Goal: Book appointment/travel/reservation

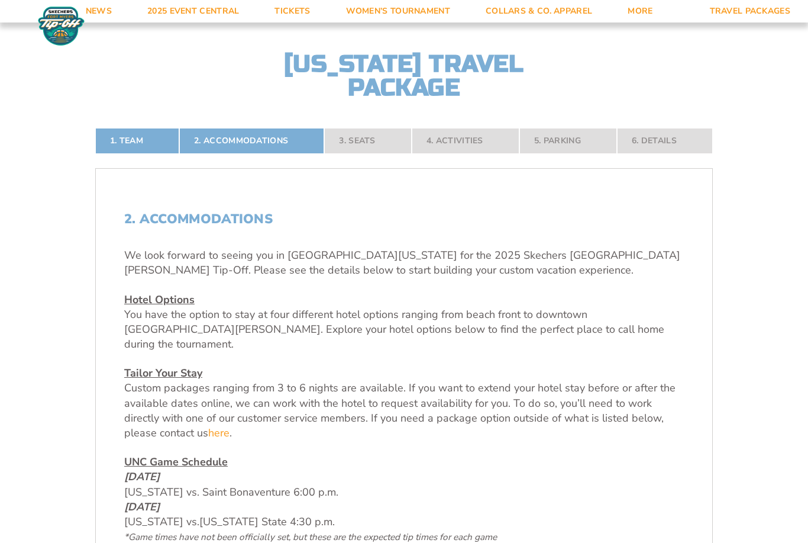
scroll to position [318, 0]
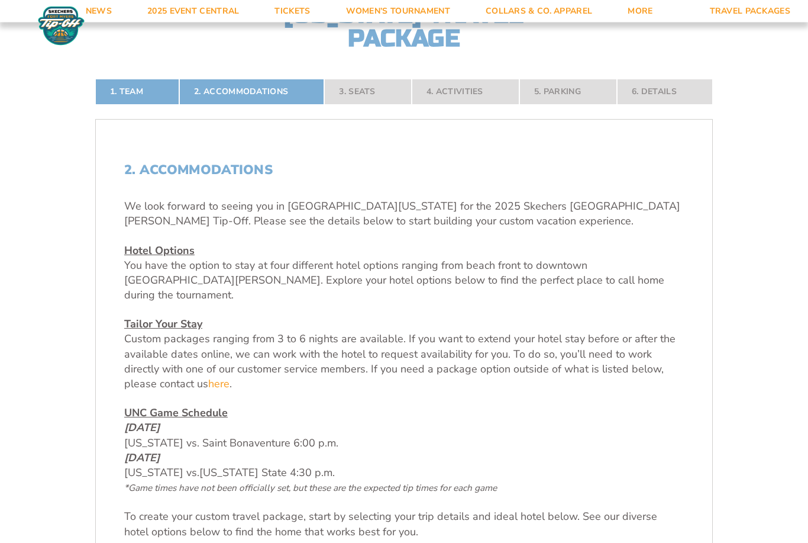
click at [374, 105] on nav "1. Team 2. Accommodations 3. Seats 4. Activities 5. Parking 6. Details" at bounding box center [404, 92] width 618 height 26
click at [371, 105] on nav "1. Team 2. Accommodations 3. Seats 4. Activities 5. Parking 6. Details" at bounding box center [404, 92] width 618 height 26
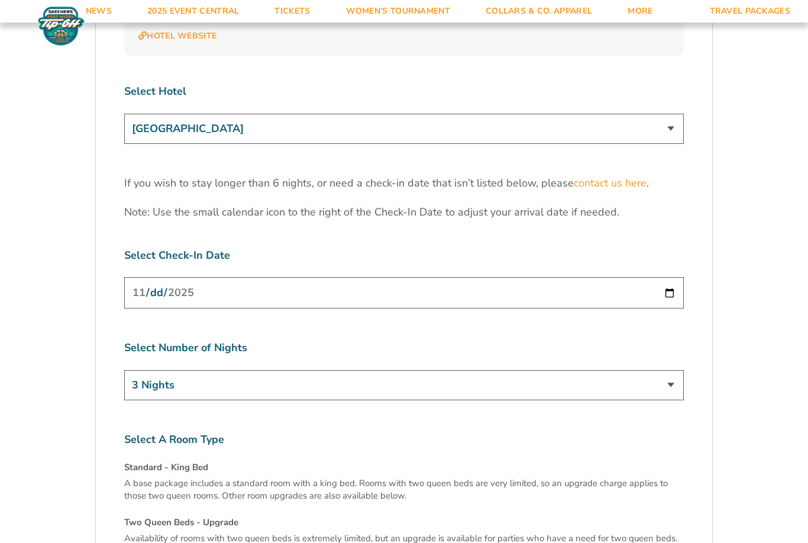
scroll to position [3732, 0]
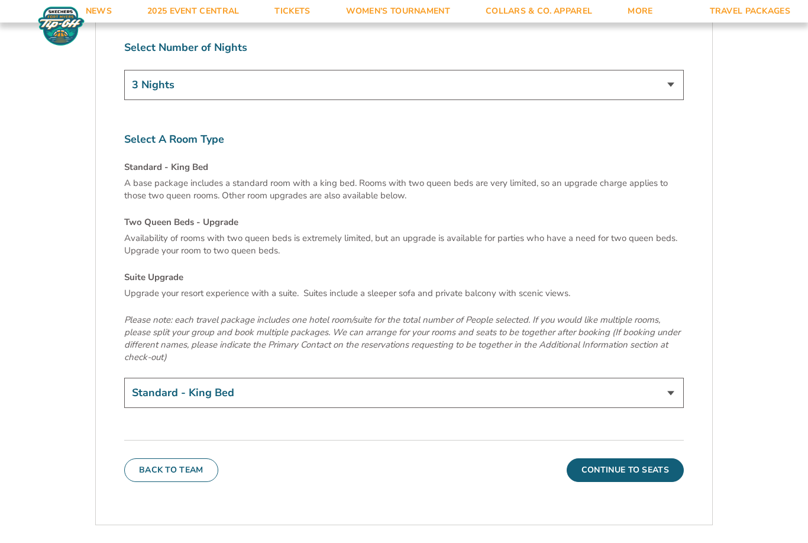
click at [637, 458] on button "Continue To Seats" at bounding box center [625, 470] width 117 height 24
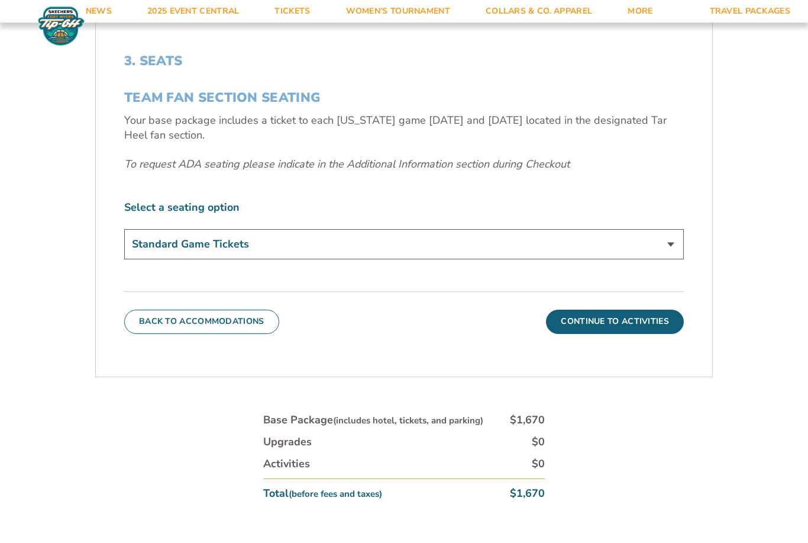
scroll to position [427, 0]
click at [200, 216] on label "Select a seating option" at bounding box center [404, 208] width 560 height 15
click at [642, 334] on button "Continue To Activities" at bounding box center [615, 323] width 138 height 24
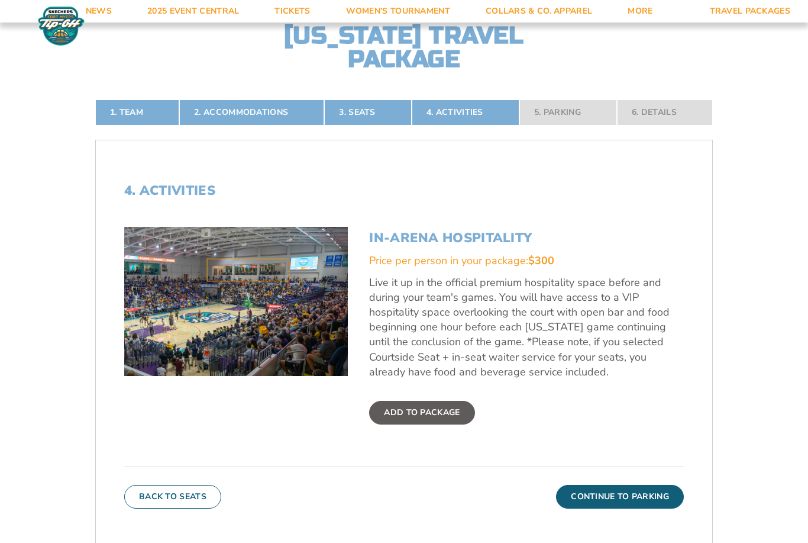
scroll to position [298, 0]
click at [355, 125] on link "3. Seats" at bounding box center [367, 112] width 87 height 26
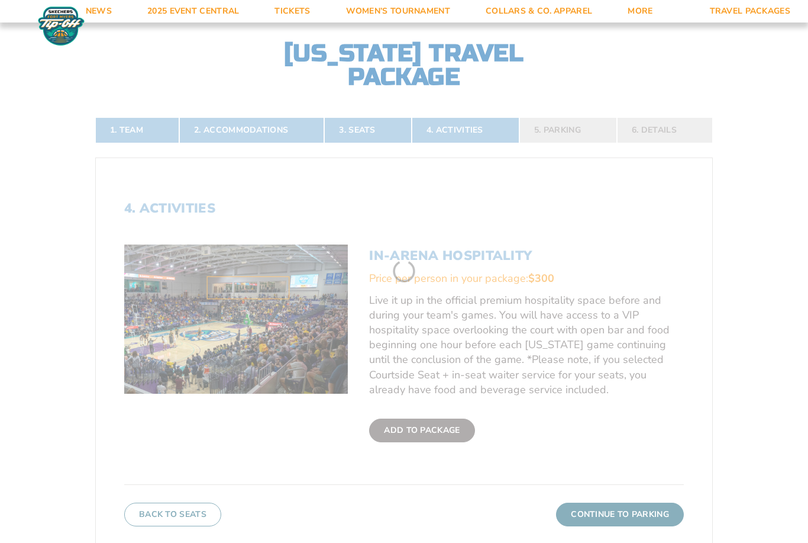
scroll to position [274, 0]
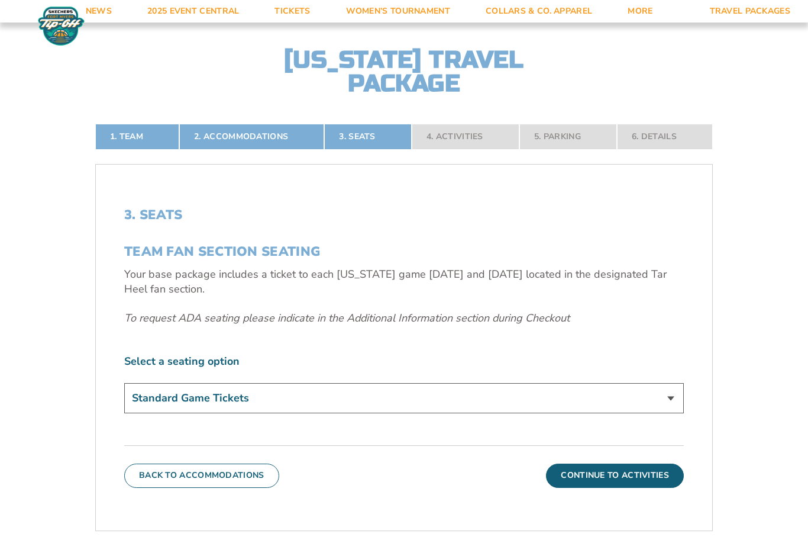
click at [670, 409] on select "Standard Game Tickets" at bounding box center [404, 398] width 560 height 30
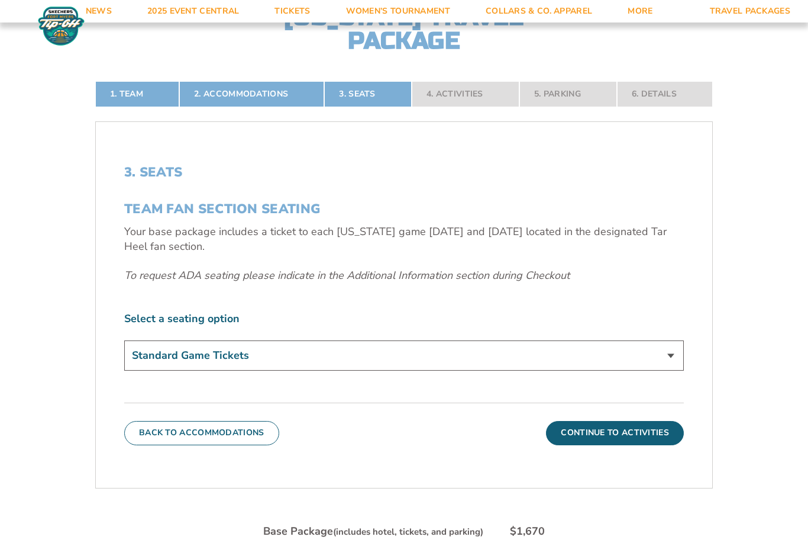
scroll to position [315, 0]
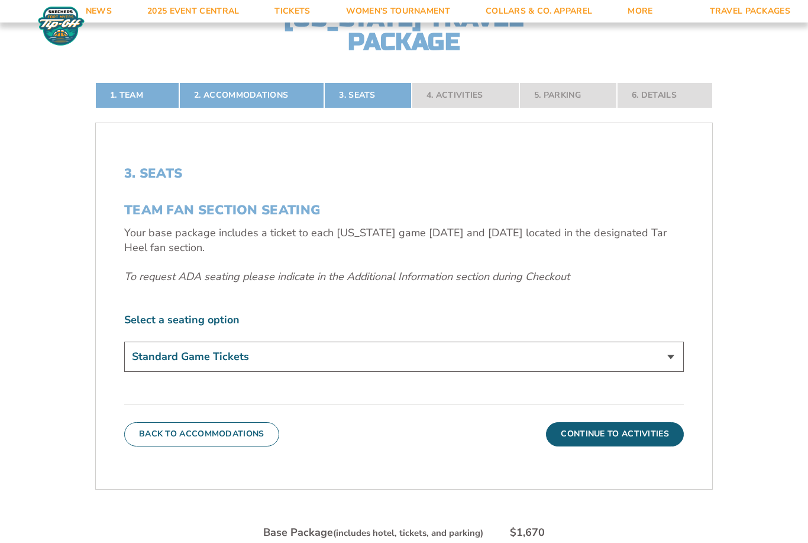
click at [677, 108] on nav "1. Team 2. Accommodations 3. Seats 4. Activities 5. Parking 6. Details" at bounding box center [404, 95] width 618 height 26
click at [550, 108] on nav "1. Team 2. Accommodations 3. Seats 4. Activities 5. Parking 6. Details" at bounding box center [404, 95] width 618 height 26
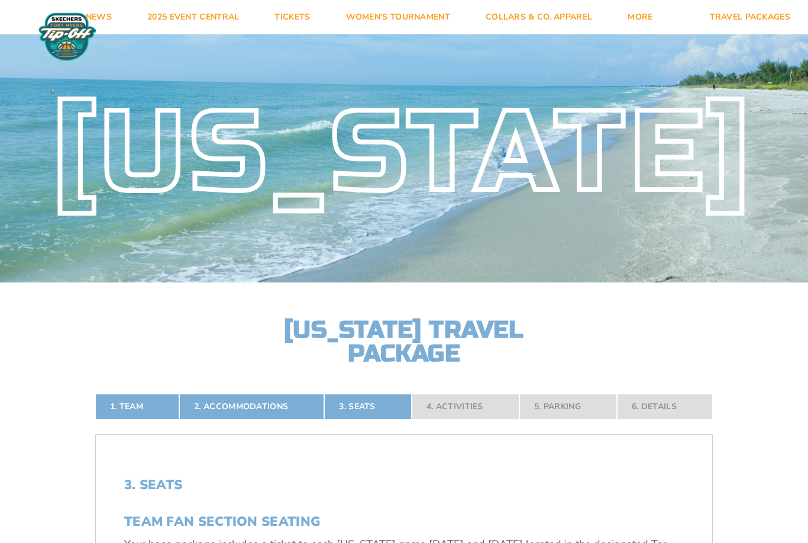
scroll to position [0, 0]
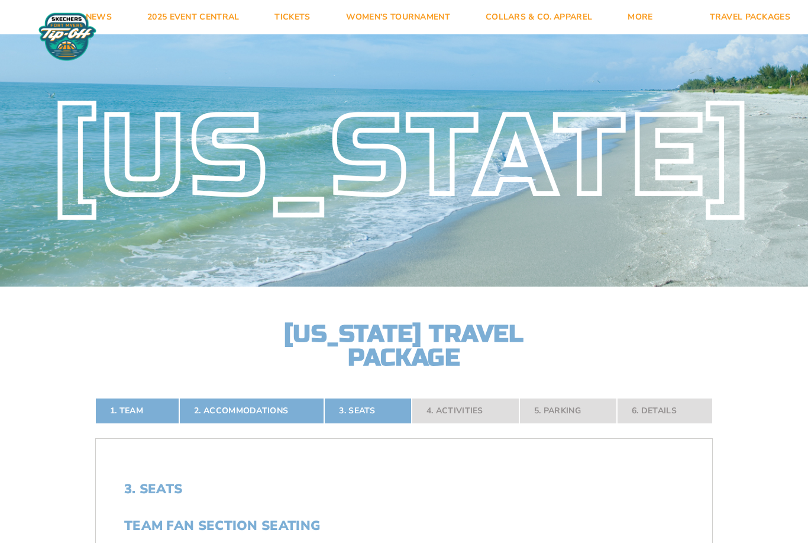
click at [182, 17] on link "2025 Event Central" at bounding box center [193, 17] width 127 height 34
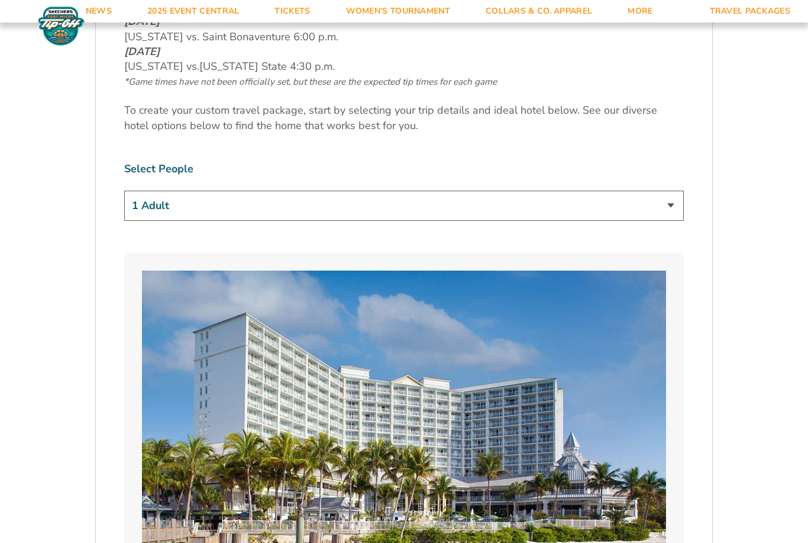
scroll to position [738, 0]
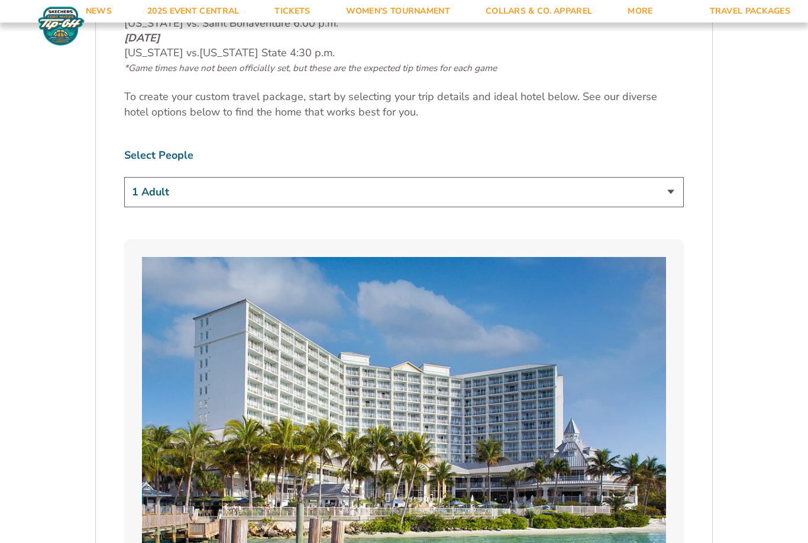
click at [670, 198] on select "1 Adult 2 Adults 3 Adults 4 Adults 2 Adults + 1 Child 2 Adults + 2 Children 2 A…" at bounding box center [404, 192] width 560 height 30
select select "2 Adults"
click at [672, 196] on select "1 Adult 2 Adults 3 Adults 4 Adults 2 Adults + 1 Child 2 Adults + 2 Children 2 A…" at bounding box center [404, 192] width 560 height 30
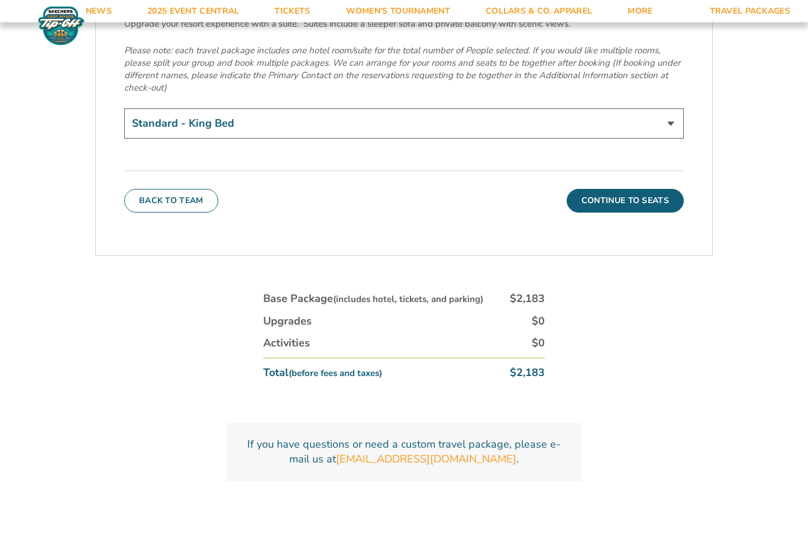
click at [638, 189] on button "Continue To Seats" at bounding box center [625, 201] width 117 height 24
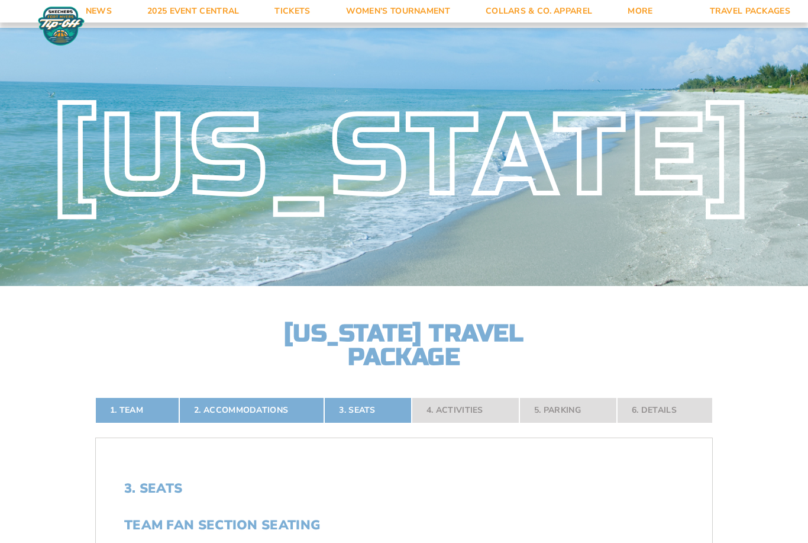
scroll to position [0, 0]
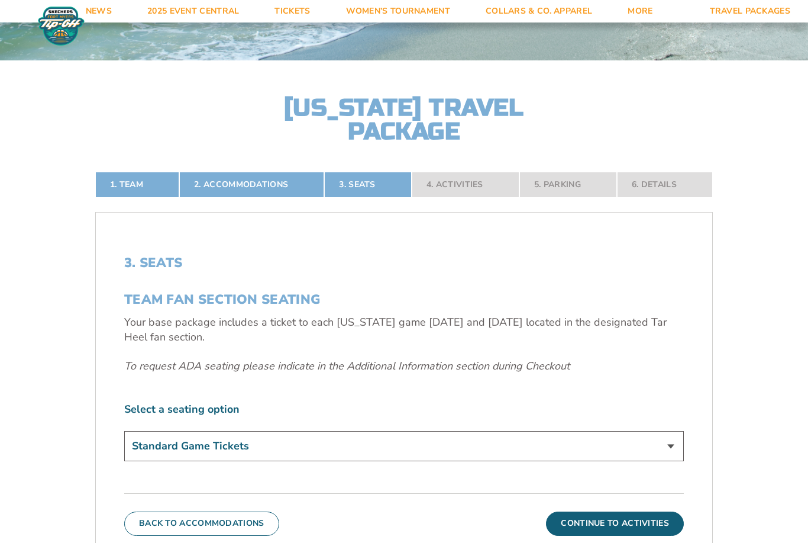
click at [630, 535] on button "Continue To Activities" at bounding box center [615, 523] width 138 height 24
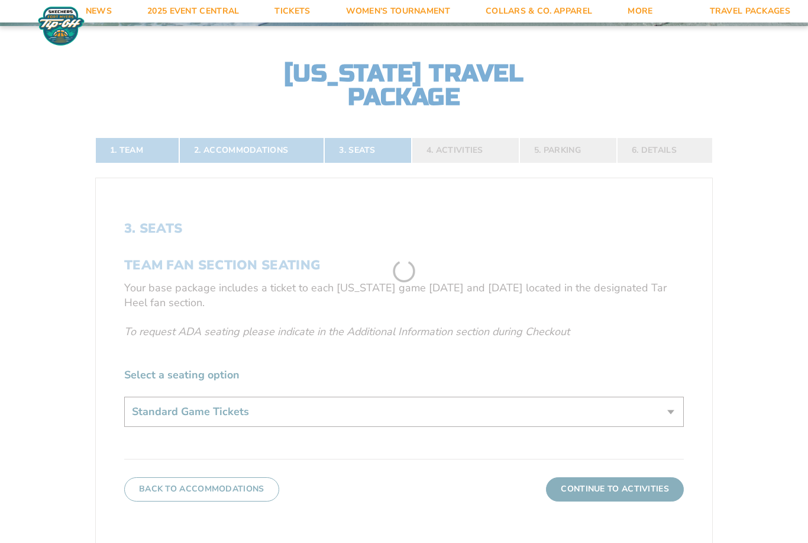
scroll to position [274, 0]
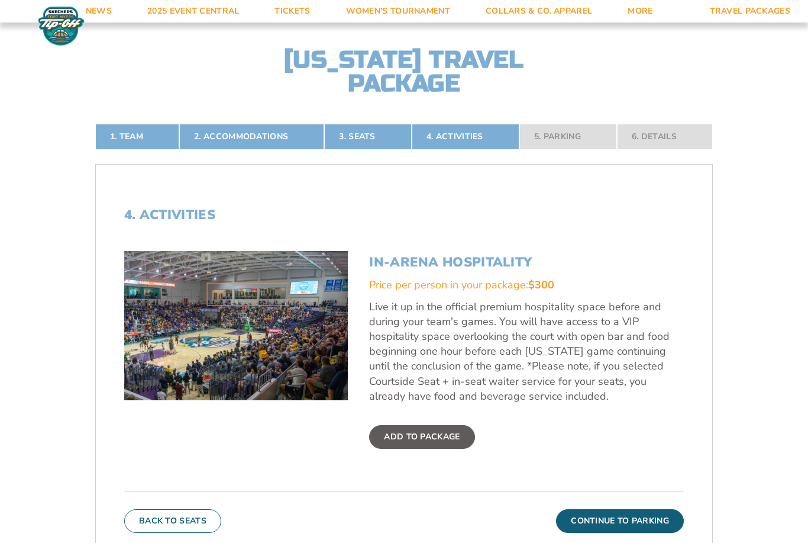
click at [640, 532] on button "Continue To Parking" at bounding box center [620, 521] width 128 height 24
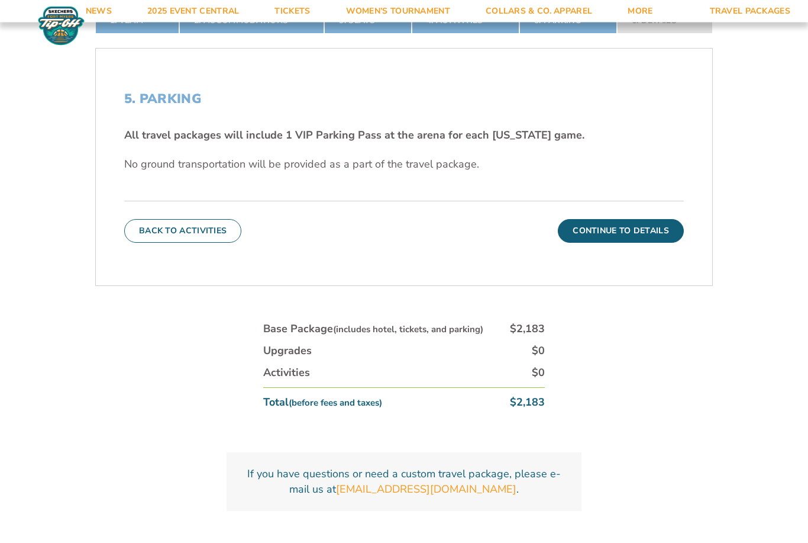
click at [638, 243] on button "Continue To Details" at bounding box center [621, 232] width 126 height 24
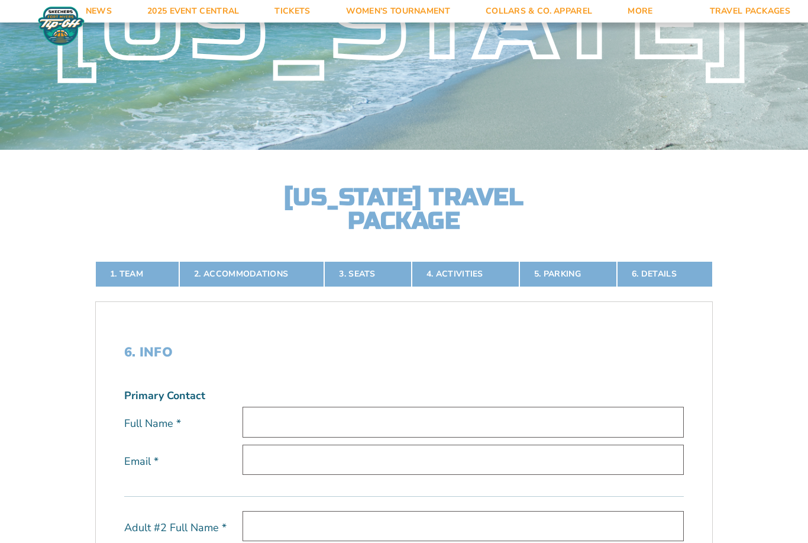
scroll to position [0, 0]
